Goal: Task Accomplishment & Management: Use online tool/utility

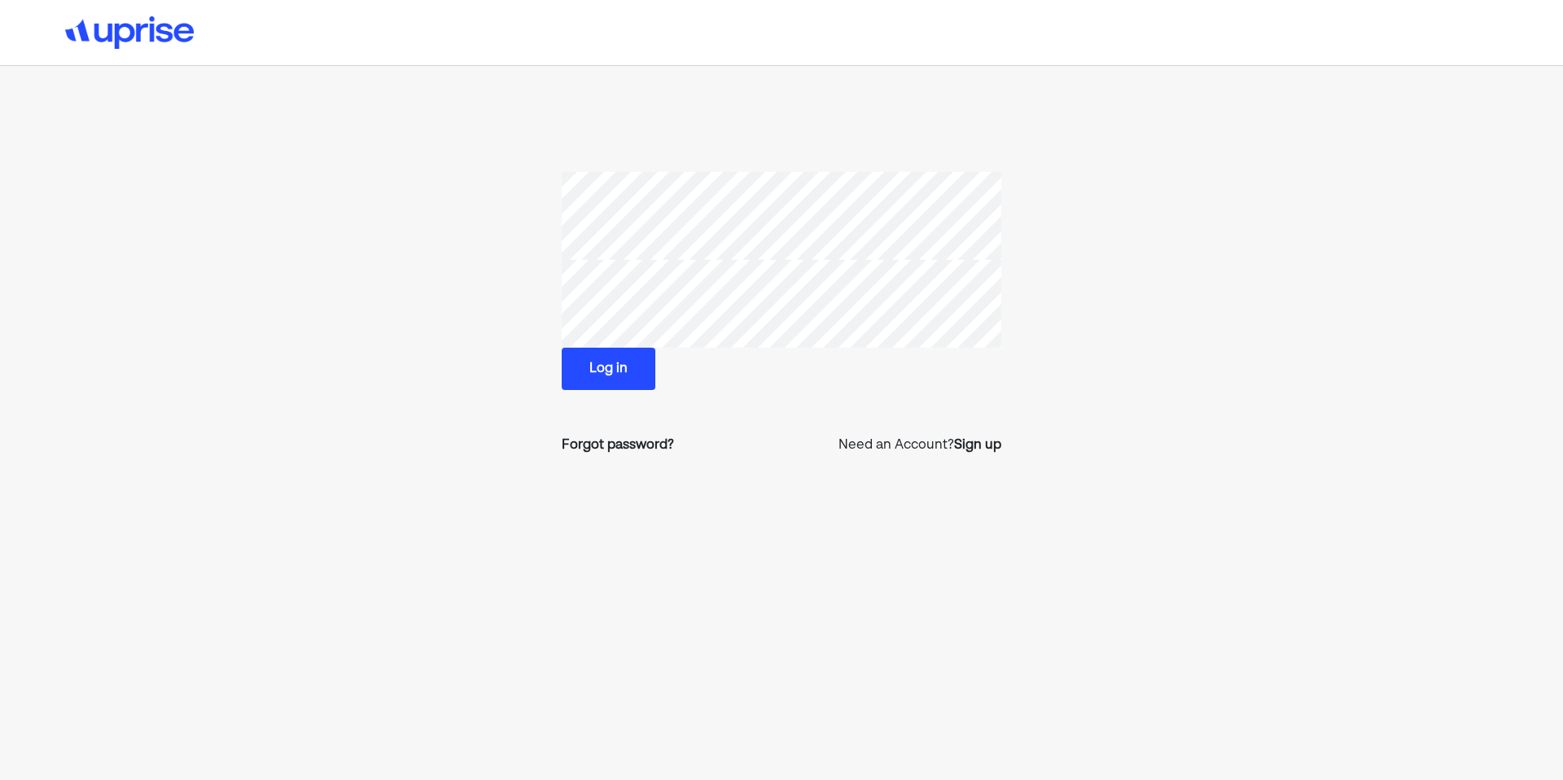
scroll to position [90, 0]
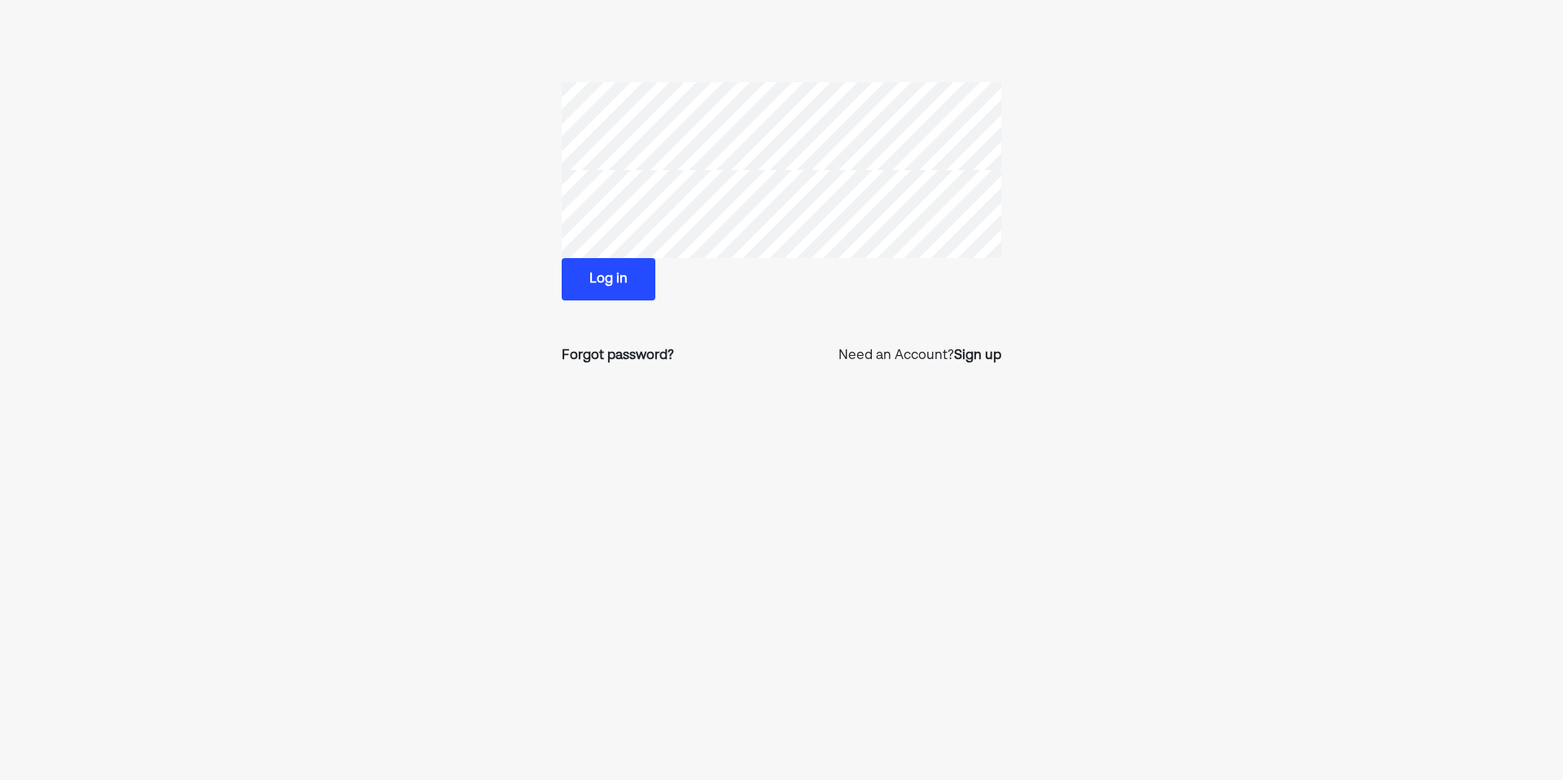
click at [619, 284] on button "Log in" at bounding box center [609, 279] width 94 height 42
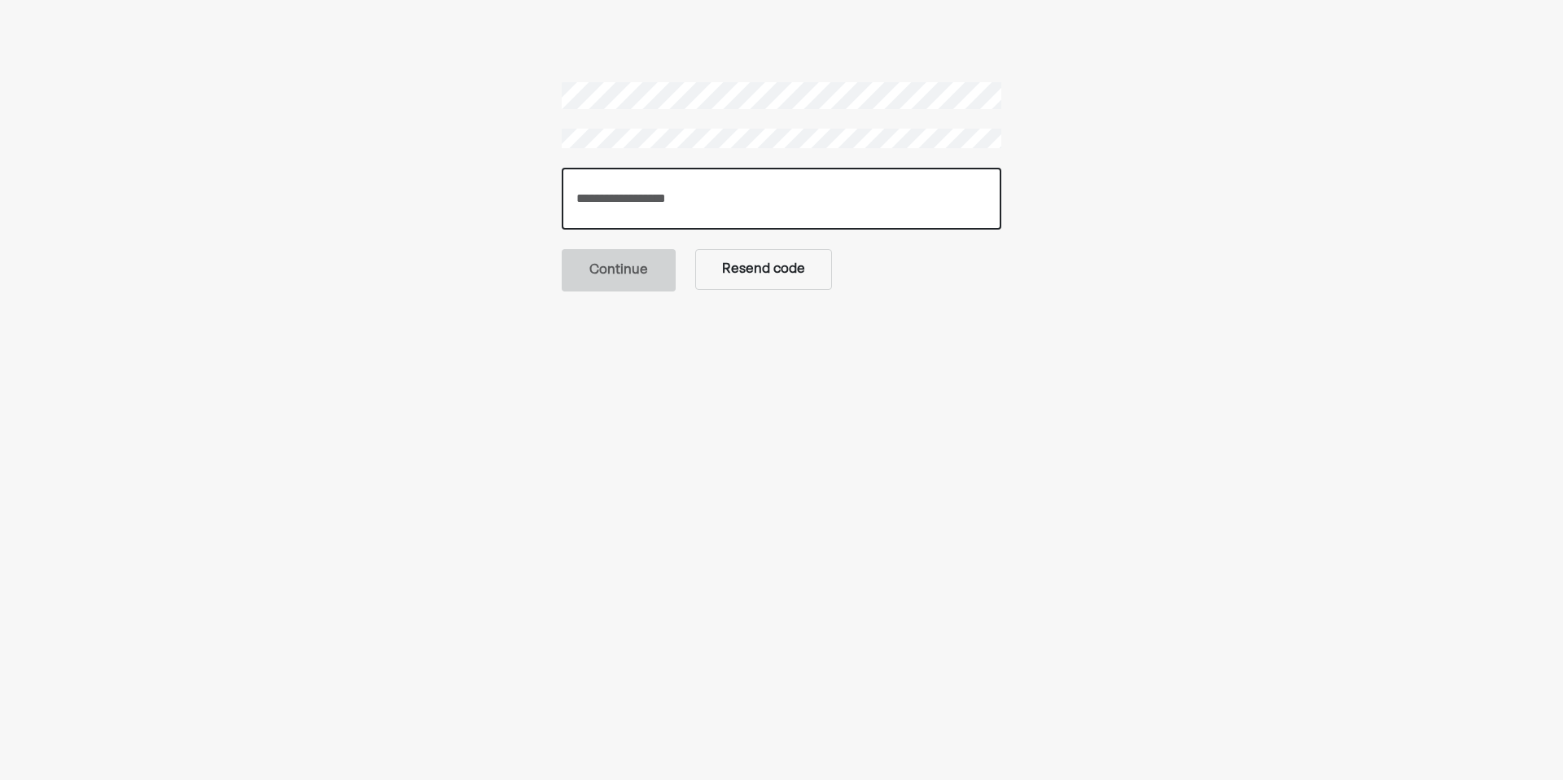
click at [654, 199] on input "number" at bounding box center [782, 199] width 440 height 62
type input "******"
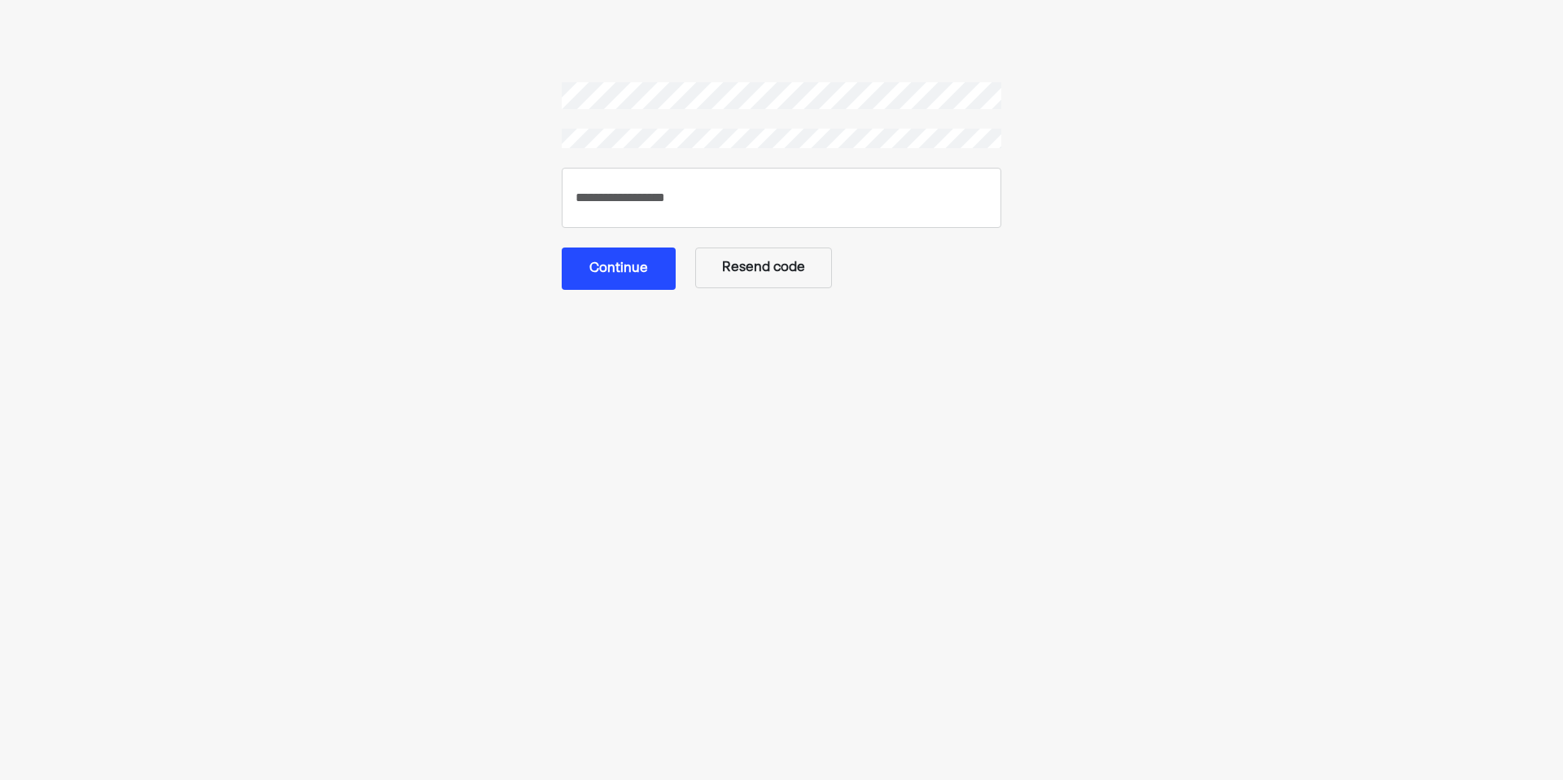
click at [625, 284] on button "Continue" at bounding box center [619, 268] width 114 height 42
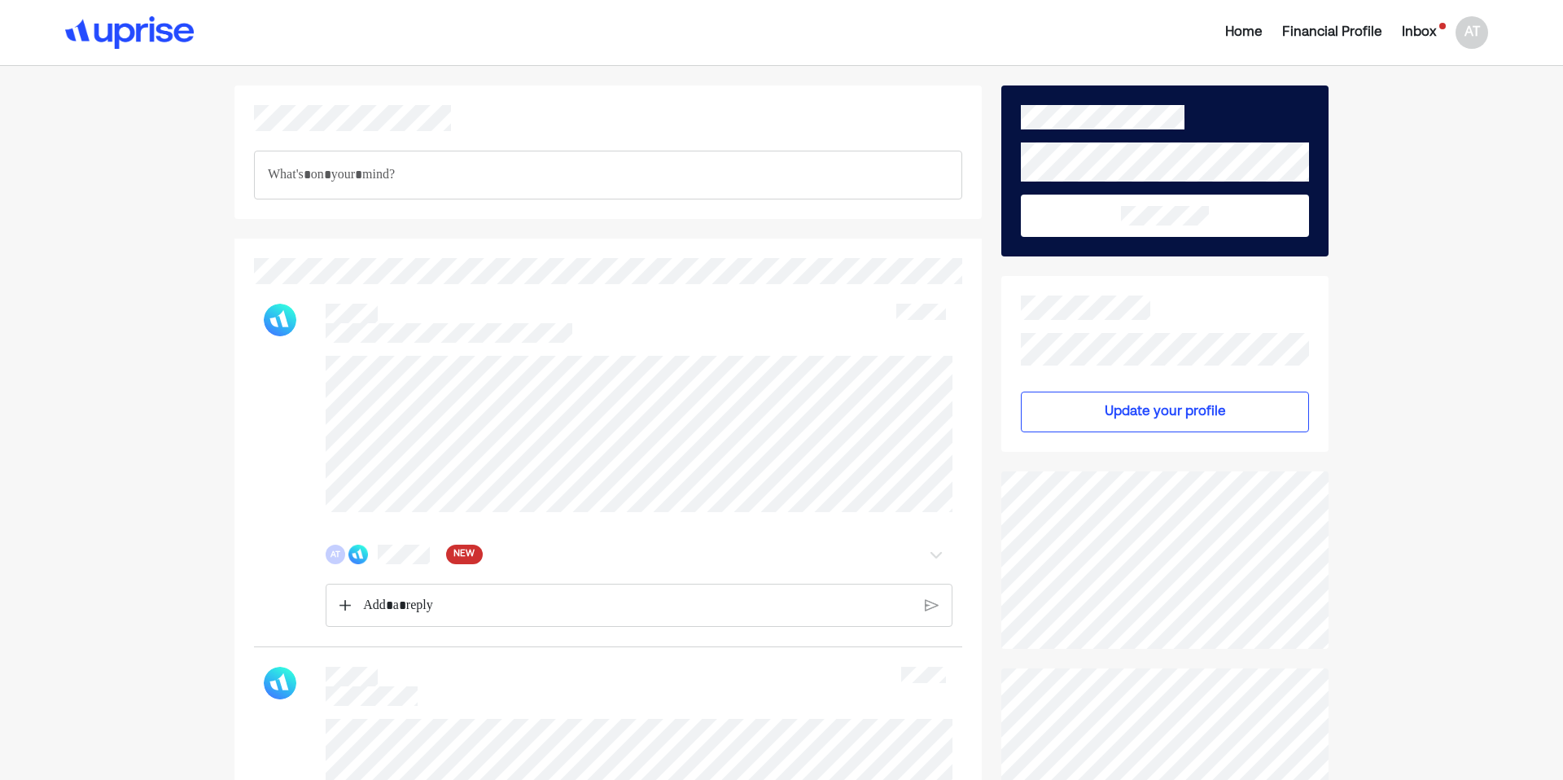
click at [456, 553] on span "NEW" at bounding box center [463, 554] width 21 height 16
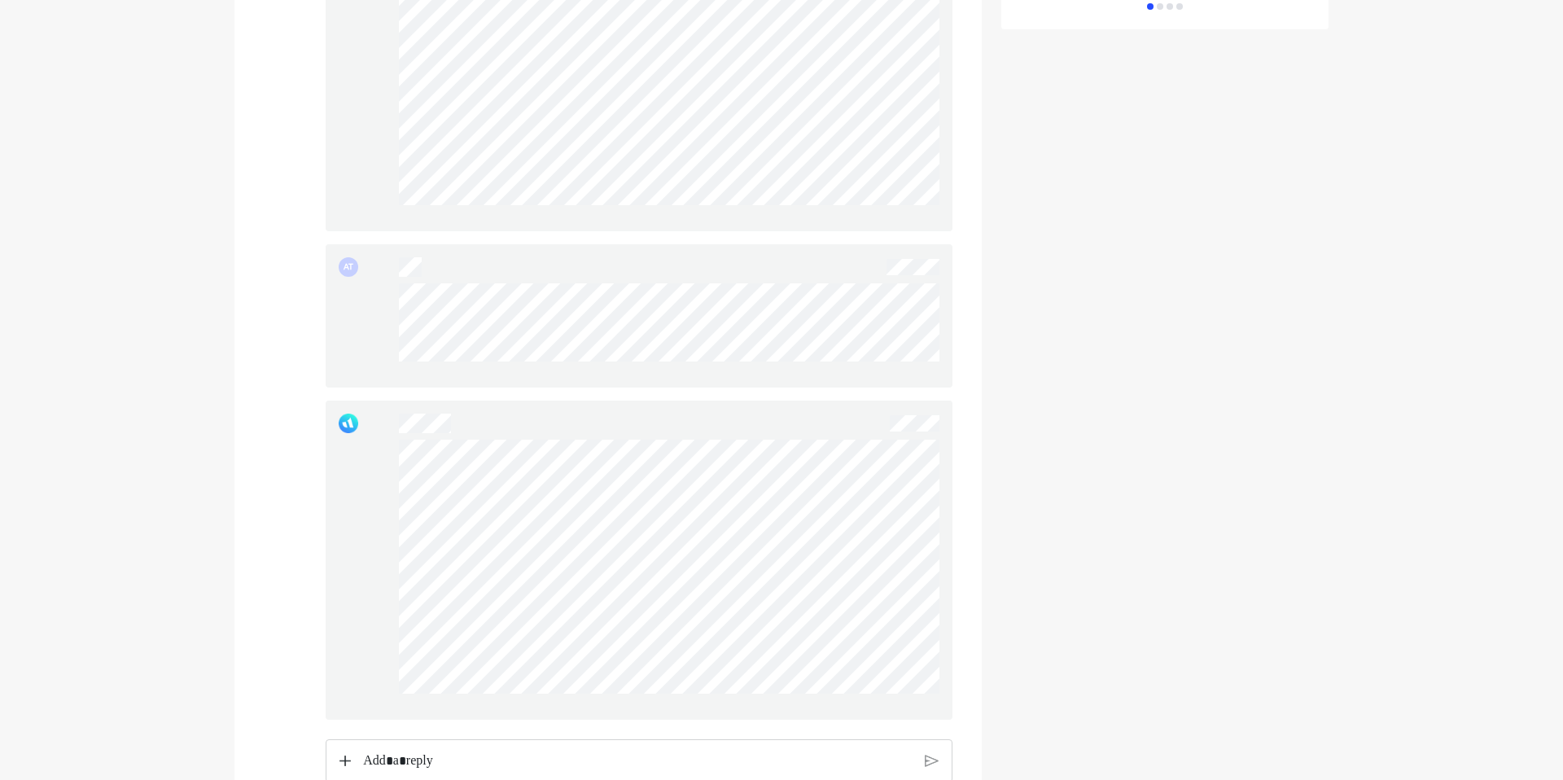
scroll to position [1226, 0]
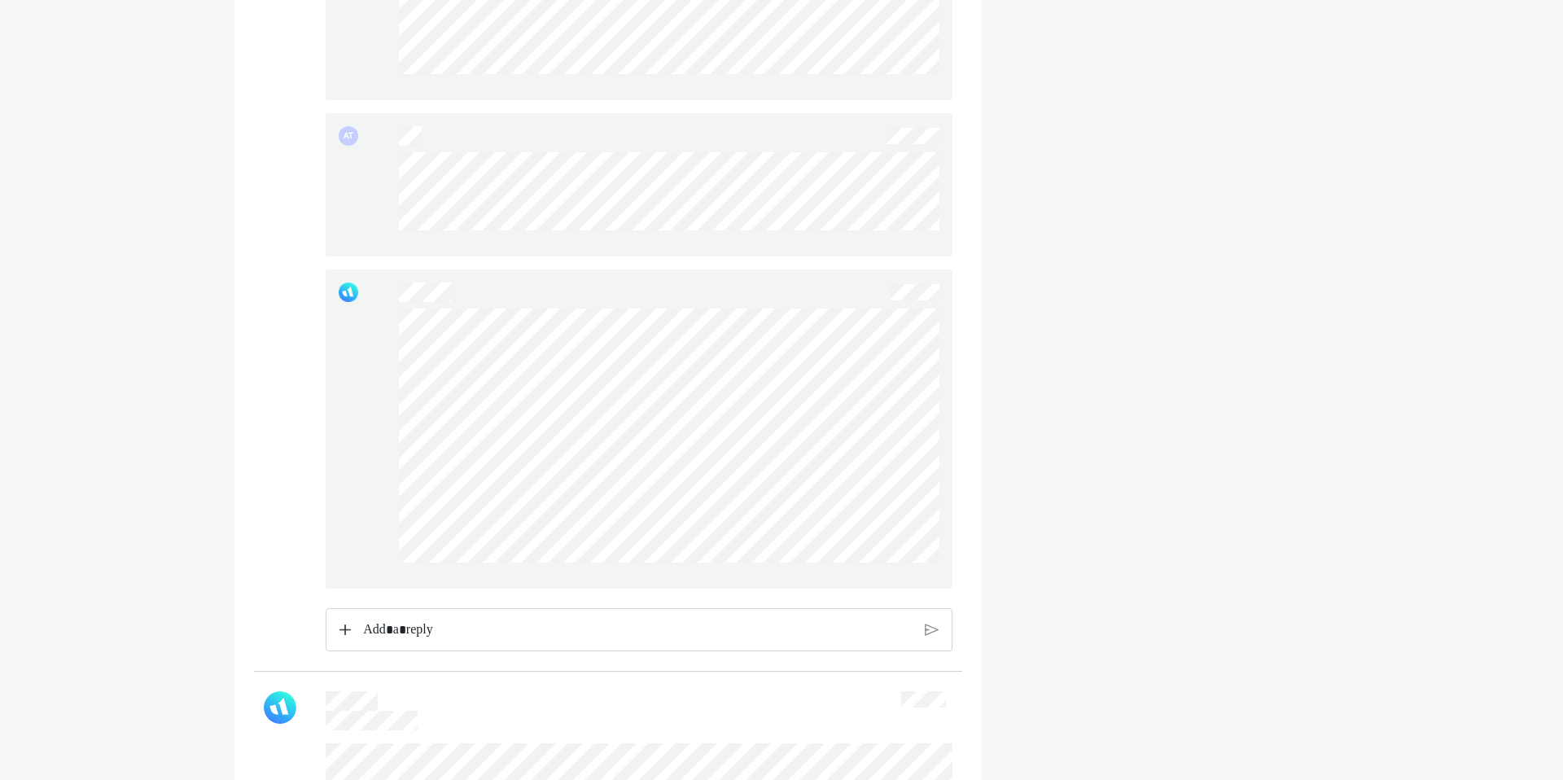
click at [495, 619] on p "Rich Text Editor. Editing area: main" at bounding box center [637, 629] width 549 height 21
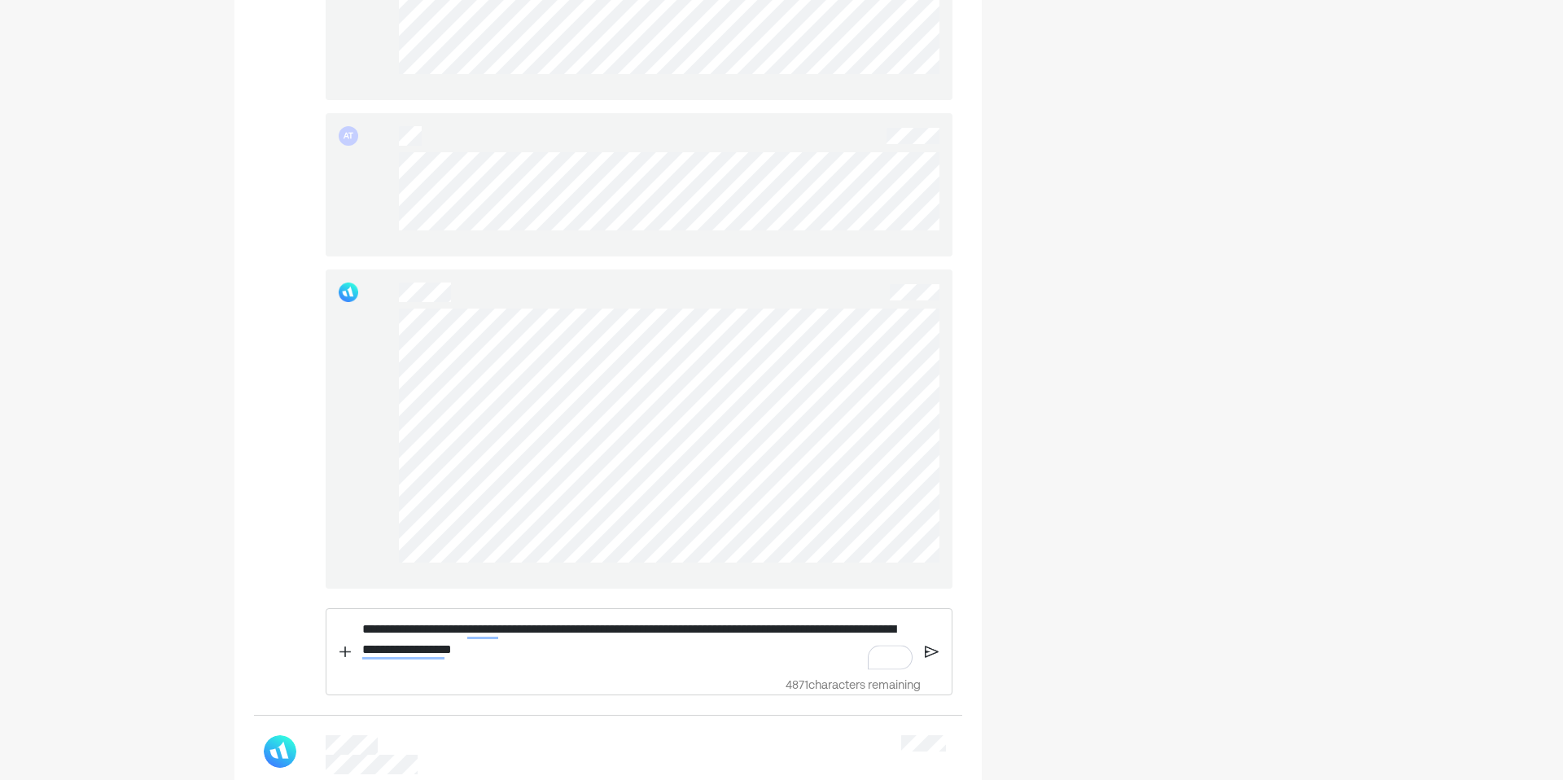
click at [937, 654] on img at bounding box center [932, 651] width 14 height 15
